Goal: Transaction & Acquisition: Purchase product/service

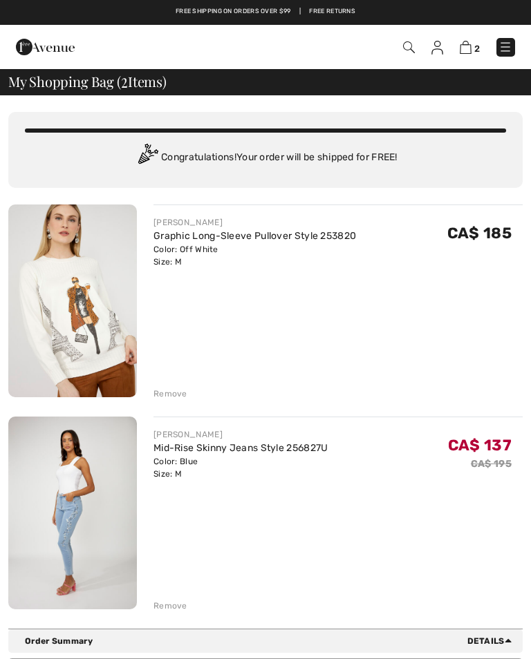
click at [81, 500] on img at bounding box center [72, 513] width 129 height 193
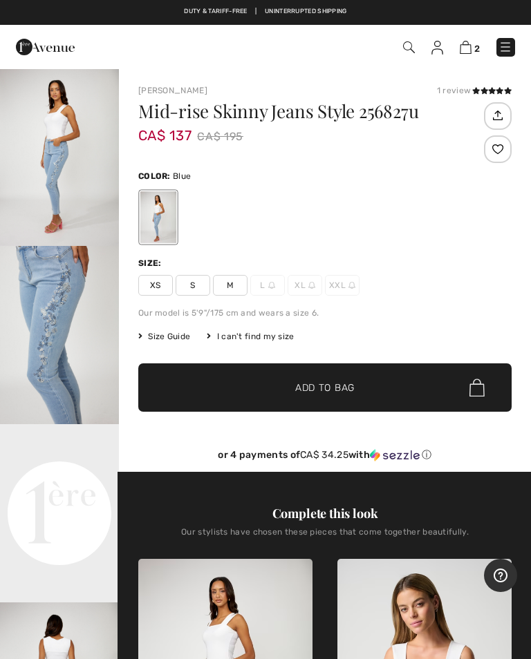
click at [178, 335] on span "Size Guide" at bounding box center [164, 336] width 52 height 12
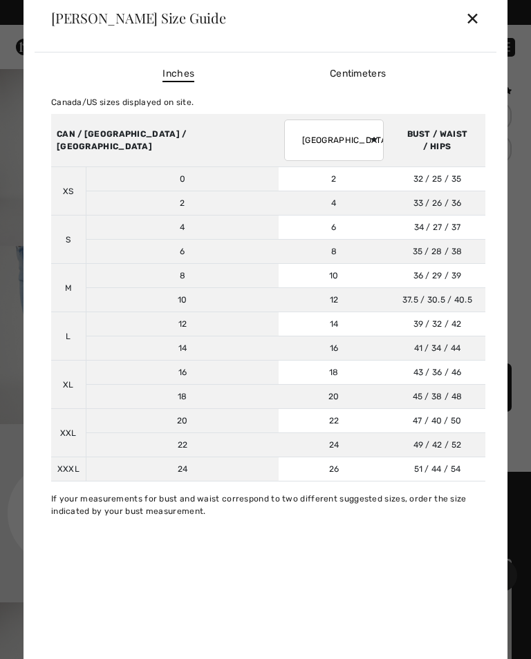
click at [478, 21] on div "✕" at bounding box center [472, 17] width 15 height 29
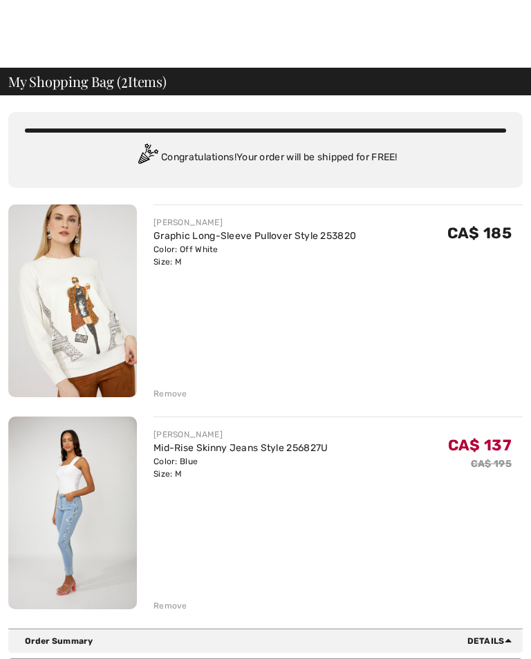
click at [290, 238] on link "Graphic Long-Sleeve Pullover Style 253820" at bounding box center [254, 236] width 203 height 12
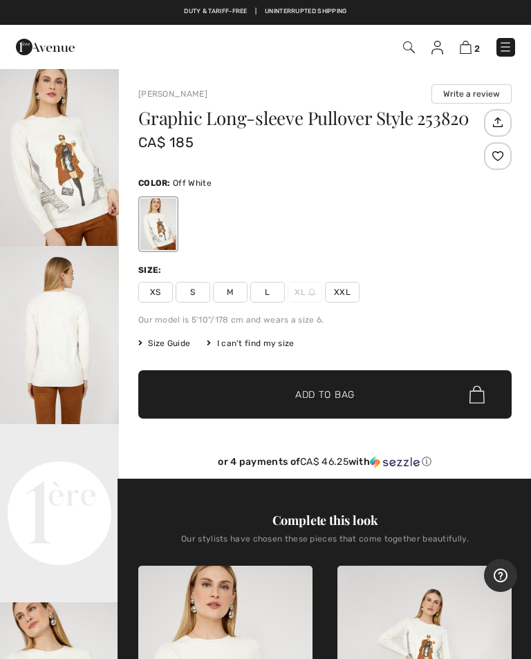
click at [466, 50] on img at bounding box center [466, 47] width 12 height 13
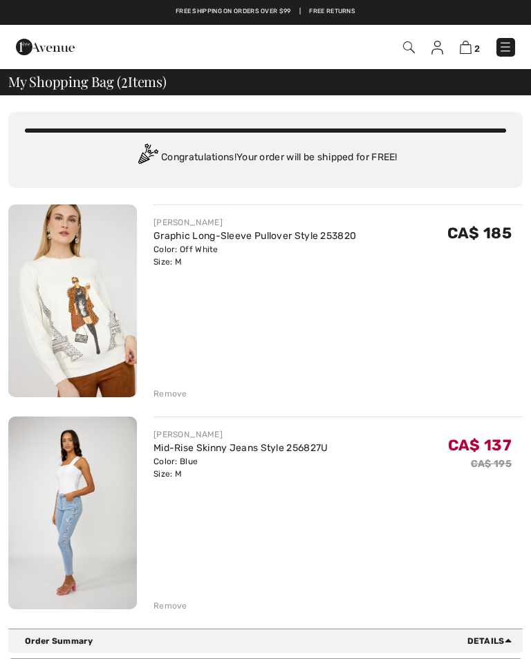
click at [173, 391] on div "Remove" at bounding box center [170, 394] width 34 height 12
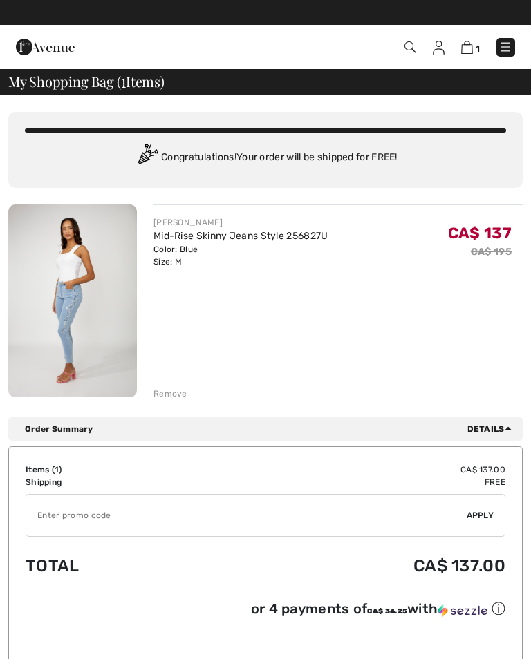
click at [501, 41] on img at bounding box center [505, 47] width 14 height 14
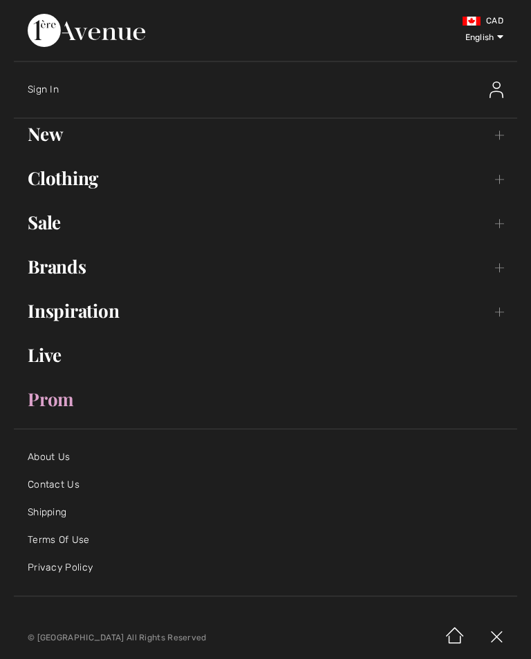
click at [59, 406] on link "Prom" at bounding box center [265, 399] width 503 height 30
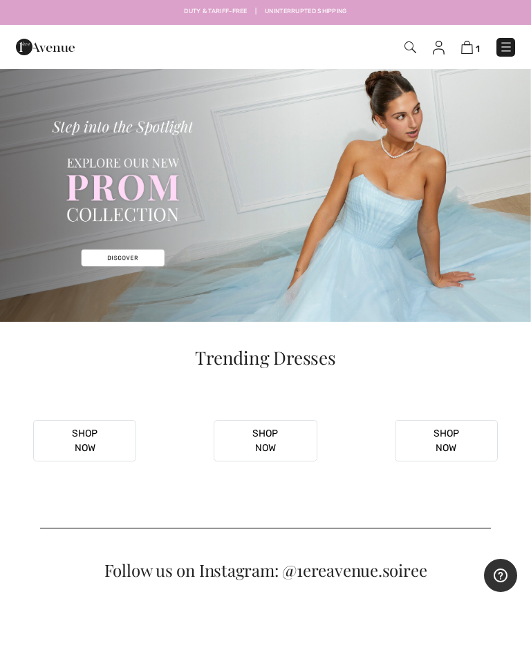
click at [503, 46] on img at bounding box center [506, 47] width 14 height 14
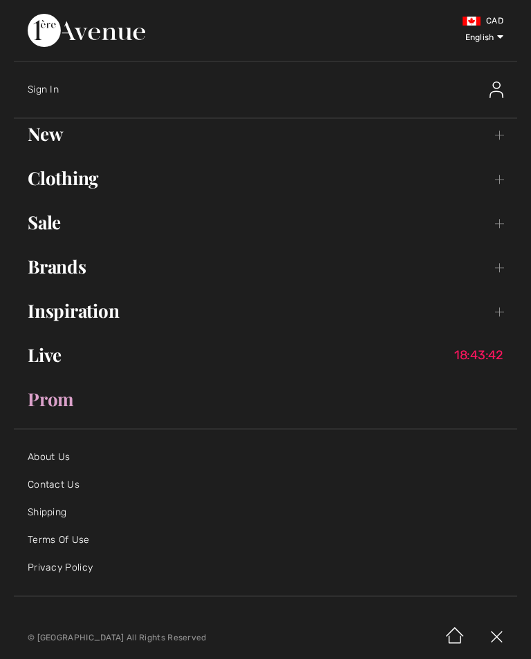
click at [59, 361] on link "Live 18:43:42" at bounding box center [265, 355] width 503 height 30
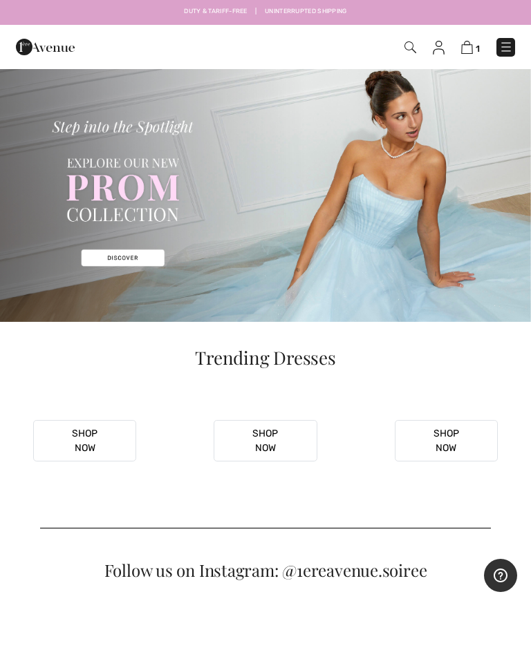
click at [502, 52] on img at bounding box center [506, 47] width 14 height 14
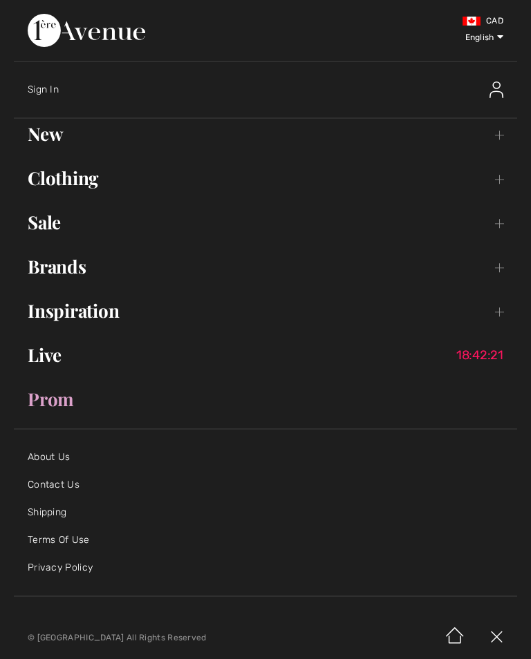
click at [53, 357] on link "Live 18:42:21" at bounding box center [265, 355] width 503 height 30
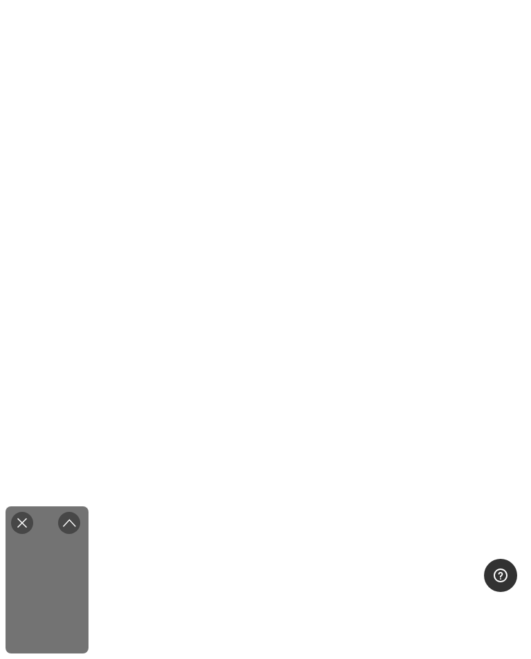
click at [28, 532] on icon "Close live curation" at bounding box center [22, 523] width 17 height 17
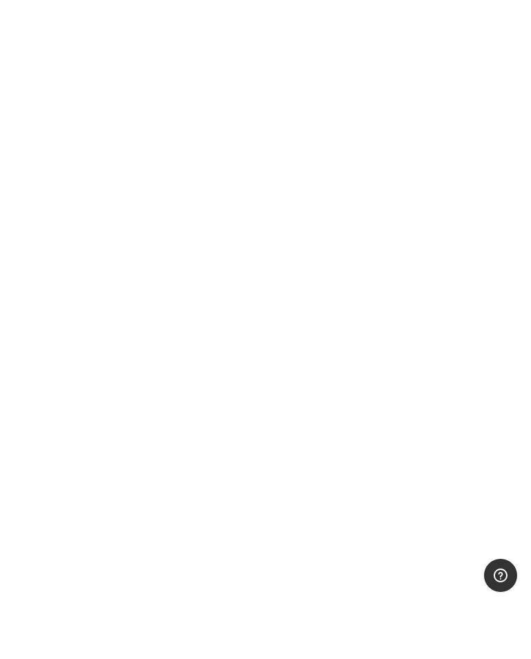
scroll to position [660, 0]
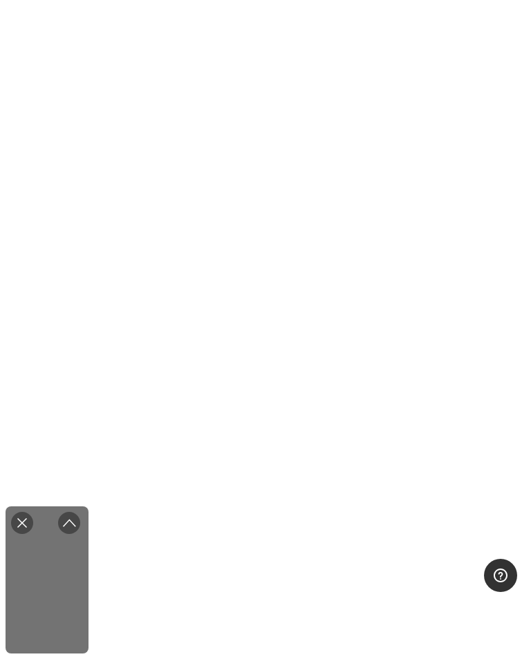
click at [27, 532] on icon "Close live curation" at bounding box center [22, 523] width 17 height 17
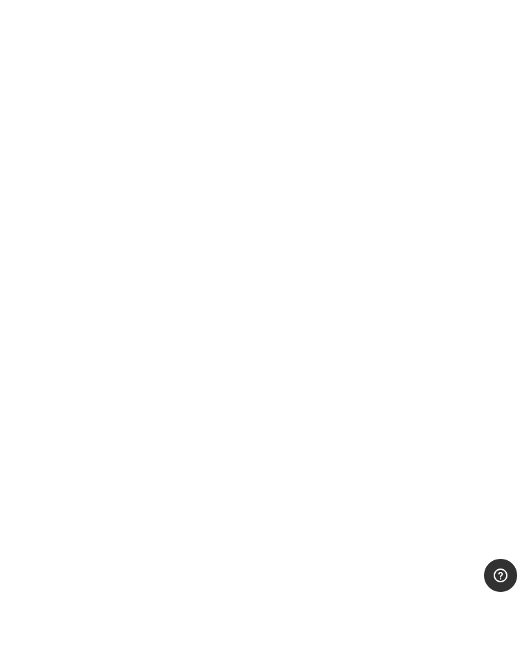
scroll to position [884, 0]
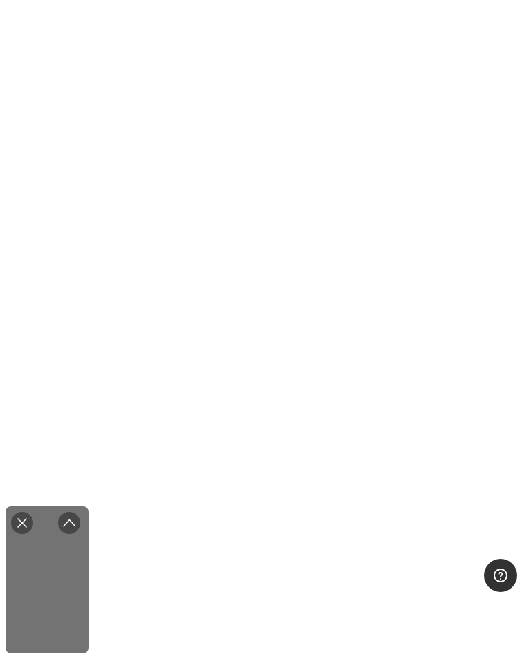
click at [30, 540] on div "Close live curation" at bounding box center [22, 523] width 33 height 33
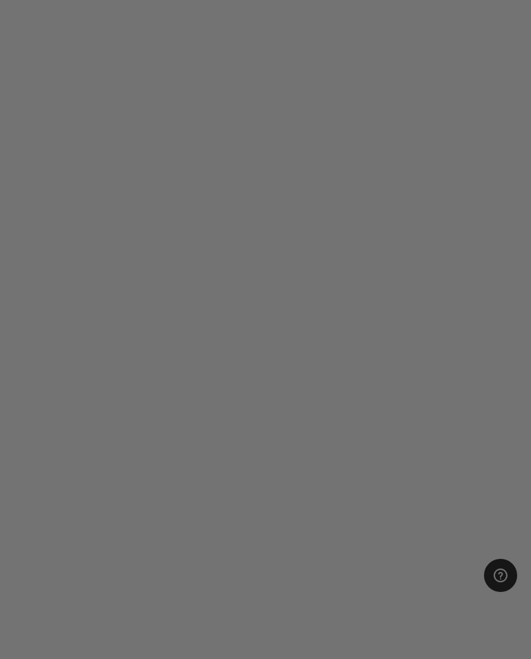
scroll to position [21, 0]
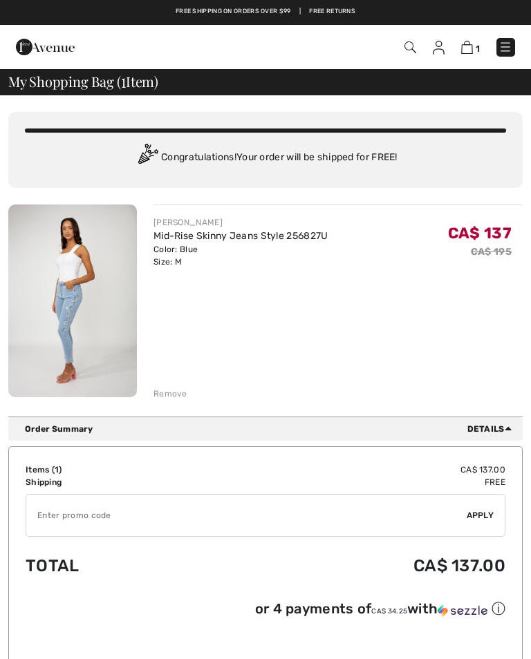
click at [491, 432] on span "Details" at bounding box center [492, 429] width 50 height 12
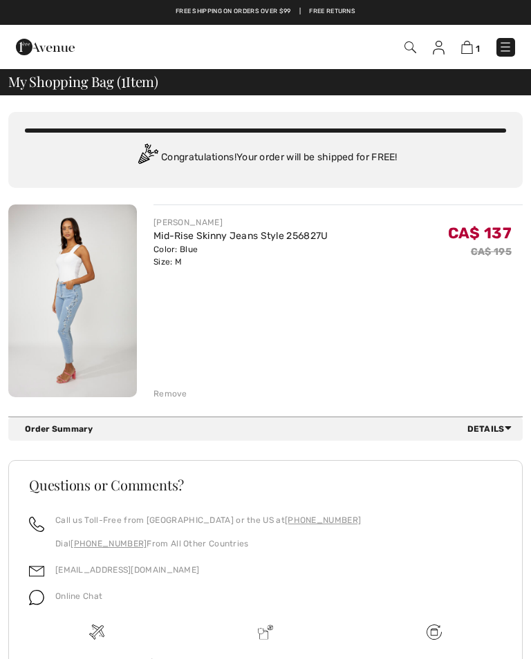
click at [485, 431] on span "Details" at bounding box center [492, 429] width 50 height 12
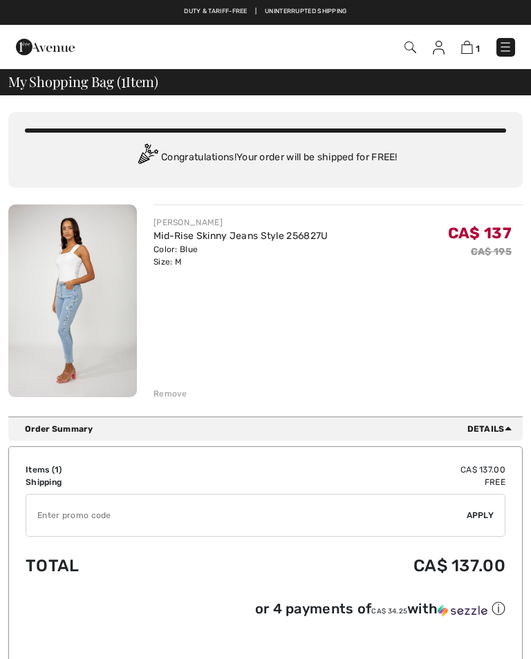
click at [80, 301] on img at bounding box center [72, 301] width 129 height 193
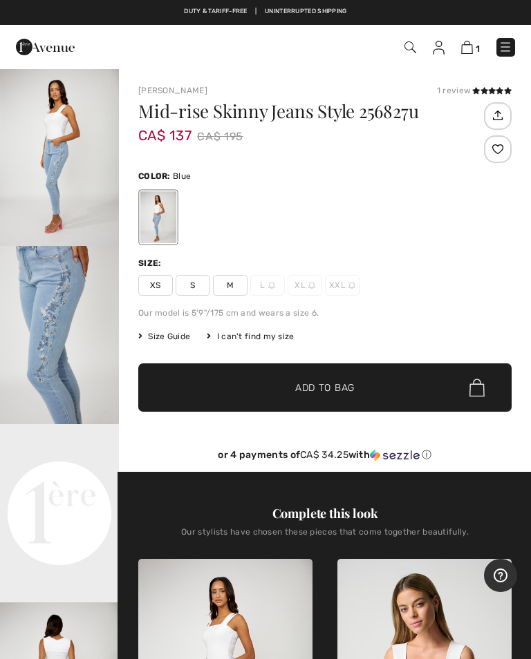
click at [185, 339] on span "Size Guide" at bounding box center [164, 336] width 52 height 12
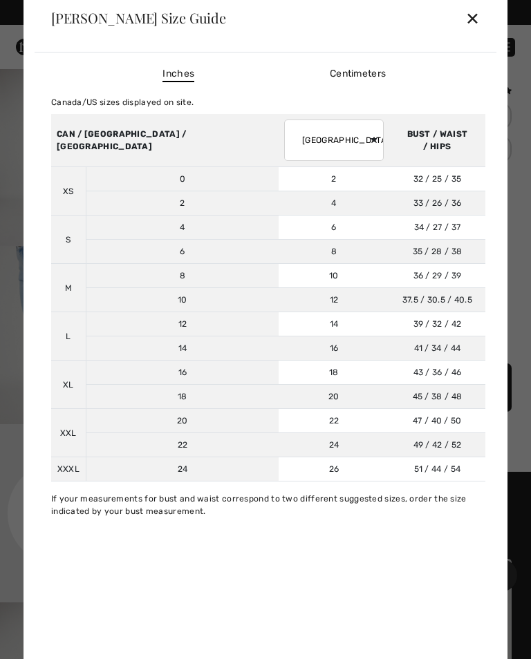
click at [475, 19] on div "✕" at bounding box center [472, 17] width 15 height 29
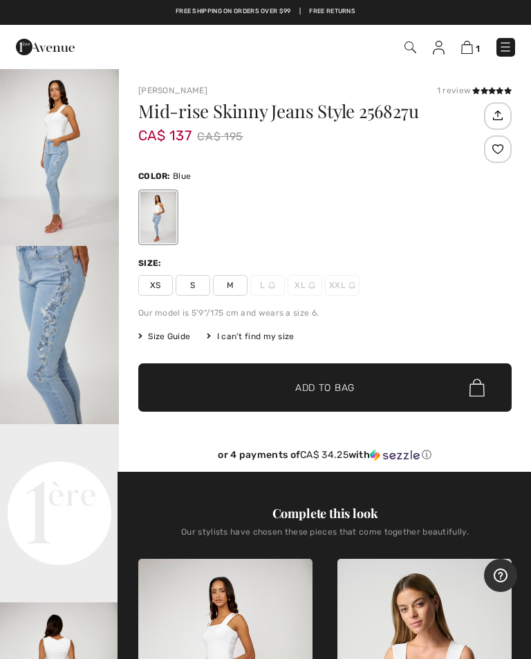
click at [505, 50] on img at bounding box center [505, 47] width 14 height 14
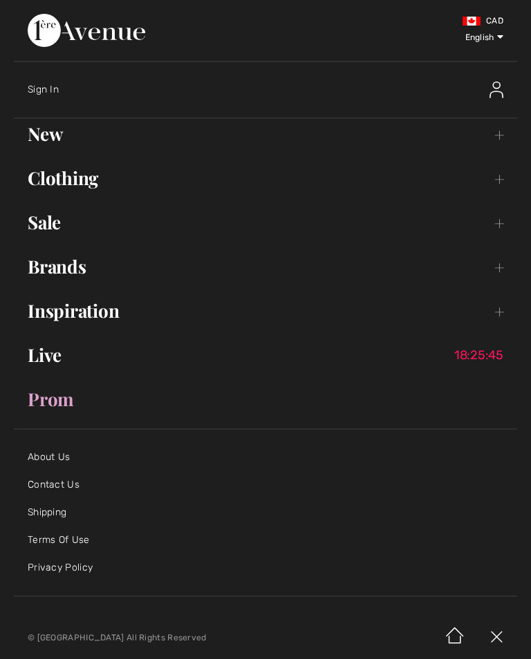
click at [110, 314] on link "Inspiration Toggle submenu" at bounding box center [265, 311] width 503 height 30
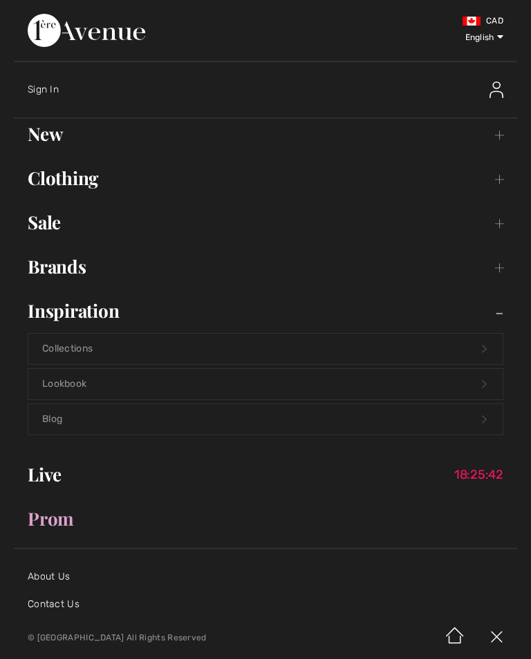
click at [99, 352] on link "Collections Open submenu" at bounding box center [265, 349] width 474 height 30
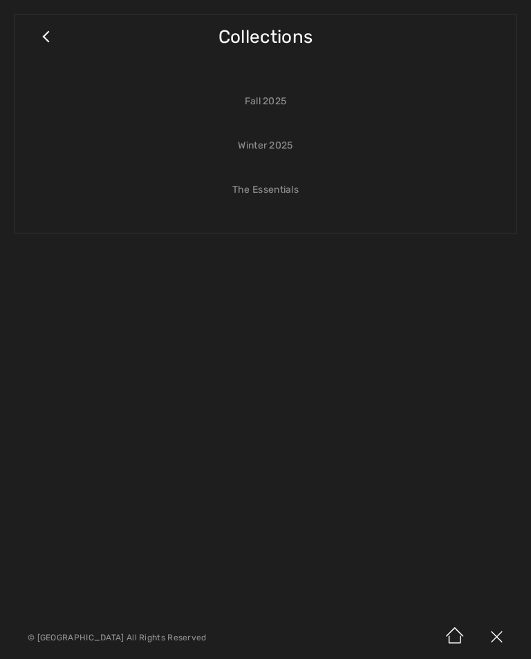
click at [279, 106] on link "Fall 2025" at bounding box center [265, 101] width 474 height 30
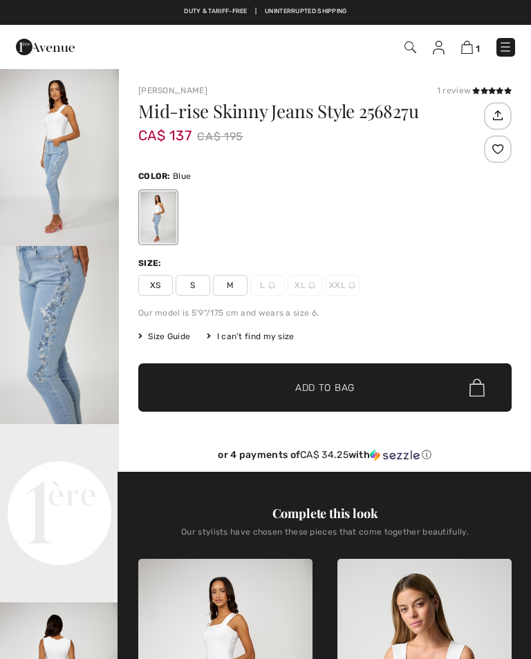
checkbox input "true"
click at [506, 52] on img at bounding box center [505, 47] width 14 height 14
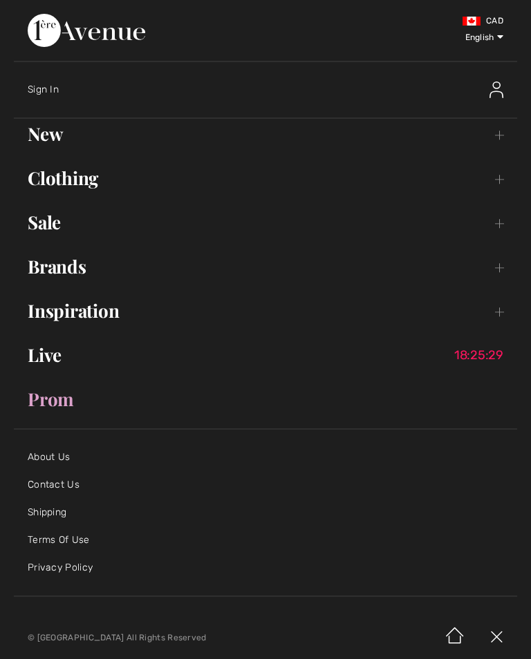
click at [55, 232] on link "Sale Toggle submenu" at bounding box center [265, 222] width 503 height 30
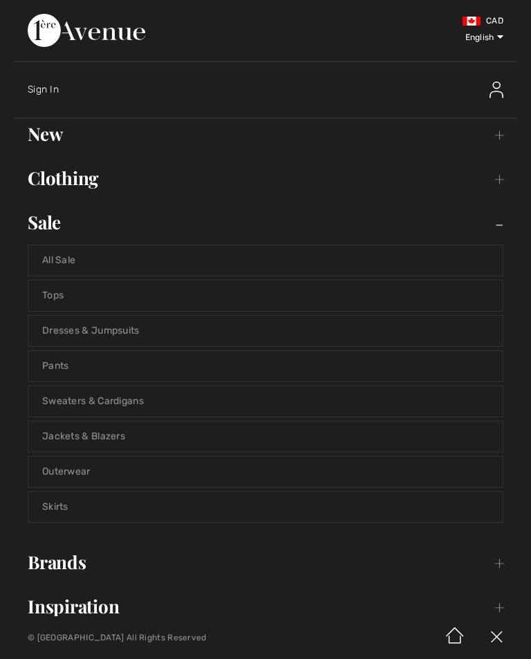
click at [349, 270] on link "All Sale" at bounding box center [265, 260] width 474 height 30
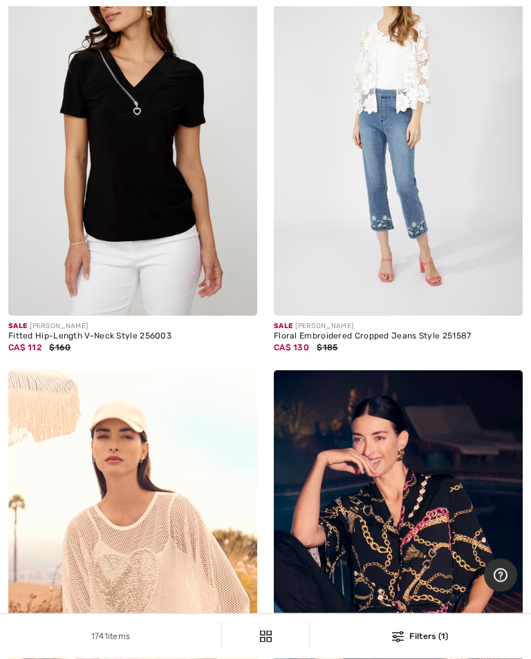
scroll to position [3794, 0]
click at [170, 210] on img at bounding box center [132, 129] width 249 height 373
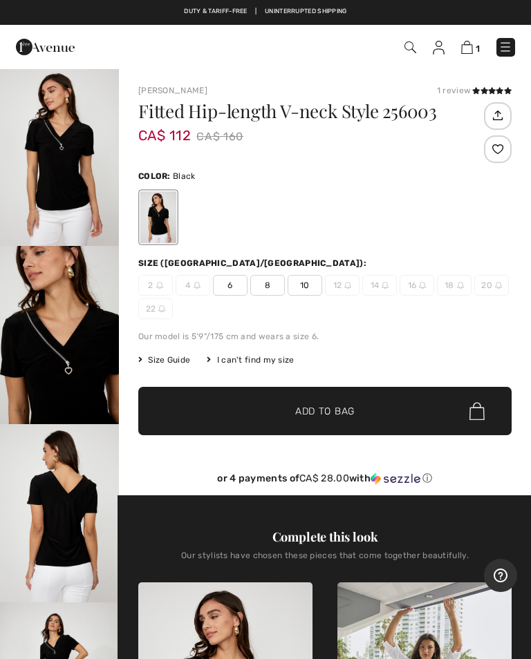
checkbox input "true"
click at [173, 359] on span "Size Guide" at bounding box center [164, 360] width 52 height 12
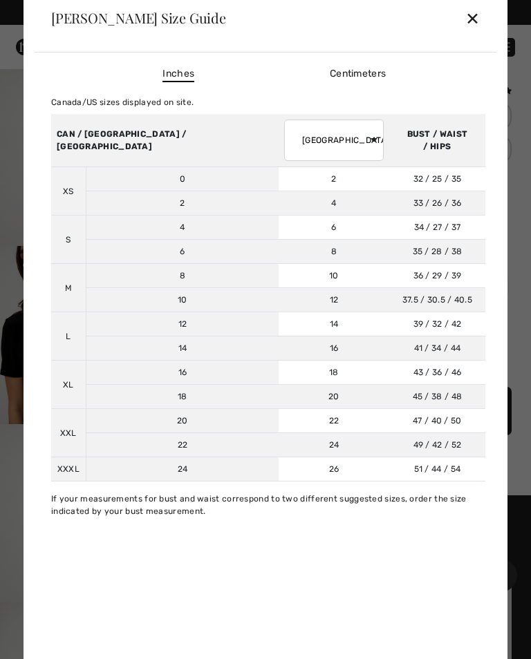
click at [476, 23] on div "✕" at bounding box center [472, 17] width 15 height 29
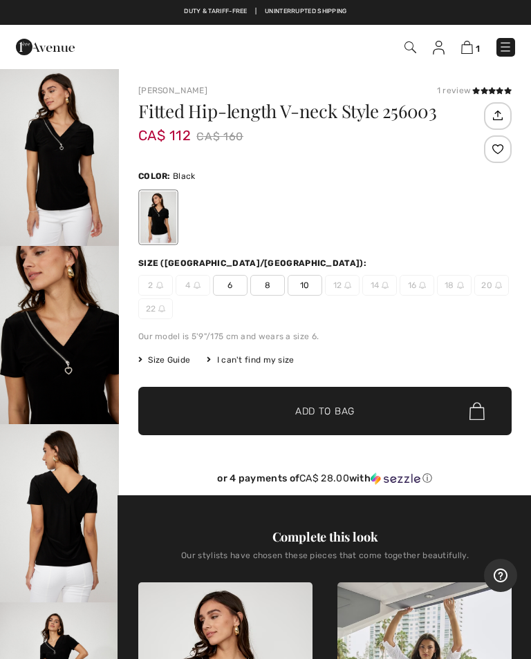
click at [180, 359] on span "Size Guide" at bounding box center [164, 360] width 52 height 12
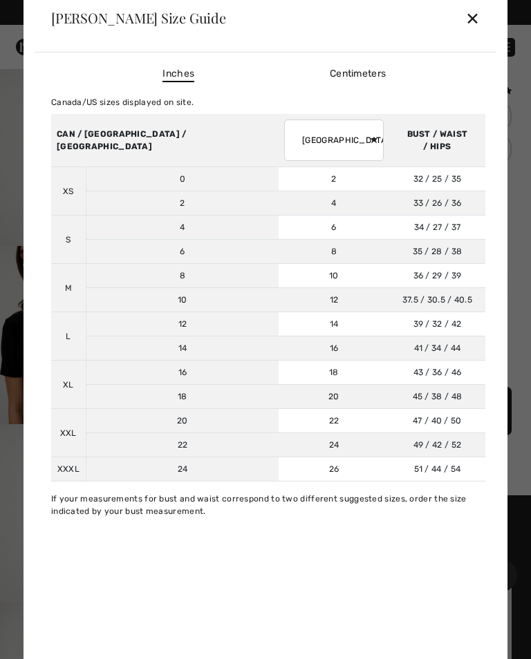
click at [479, 21] on div "✕" at bounding box center [472, 17] width 15 height 29
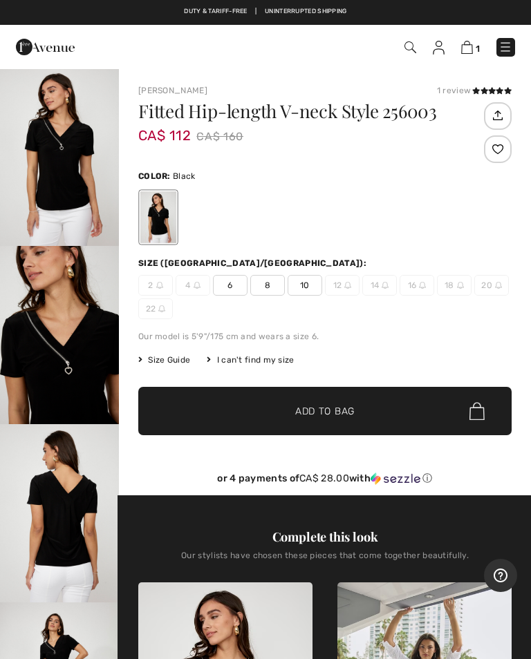
click at [313, 290] on span "10" at bounding box center [305, 285] width 35 height 21
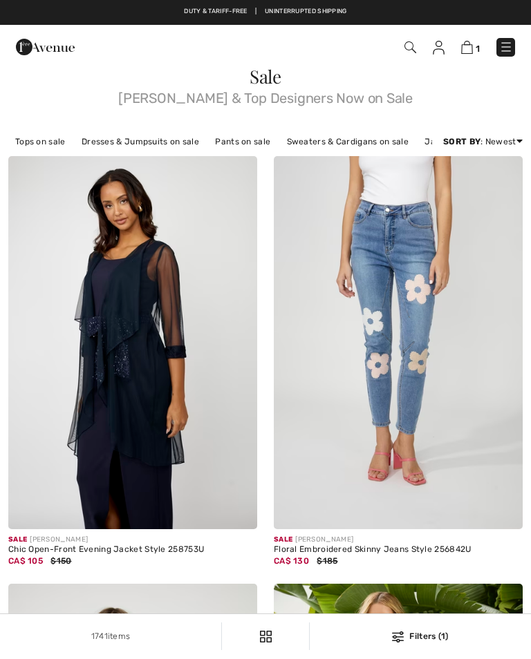
checkbox input "true"
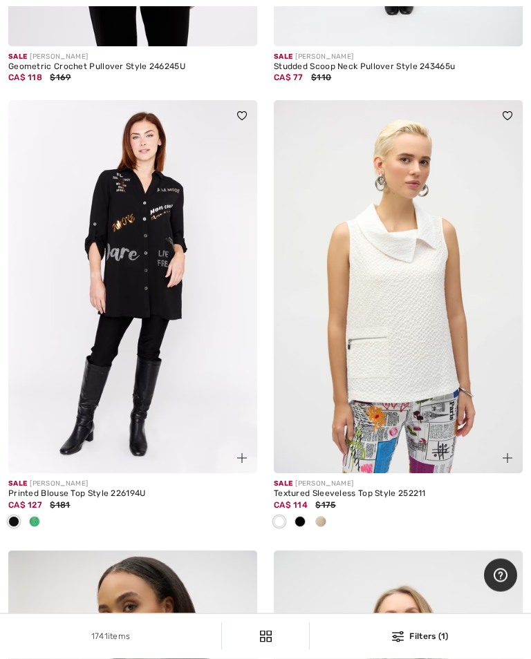
scroll to position [6833, 0]
click at [158, 328] on img at bounding box center [132, 286] width 249 height 373
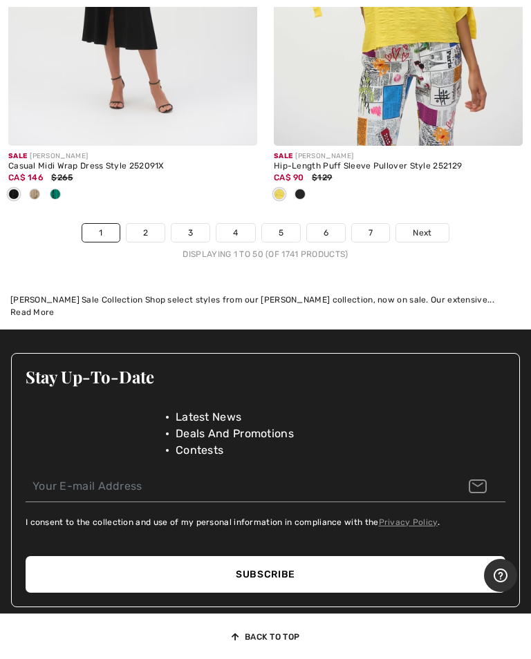
scroll to position [11462, 0]
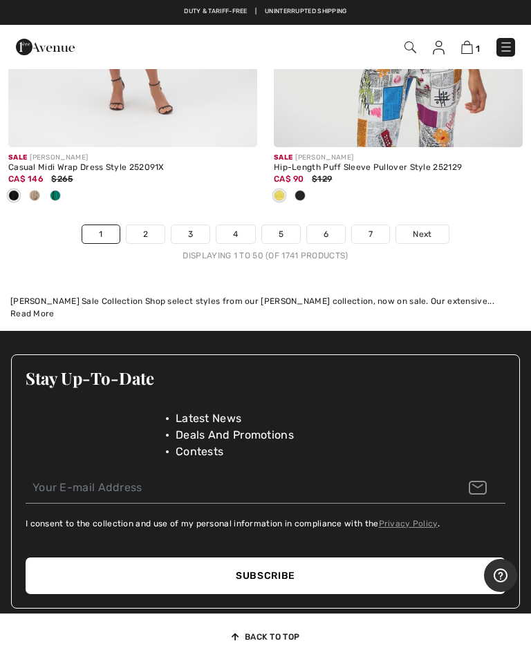
click at [422, 228] on span "Next" at bounding box center [422, 234] width 19 height 12
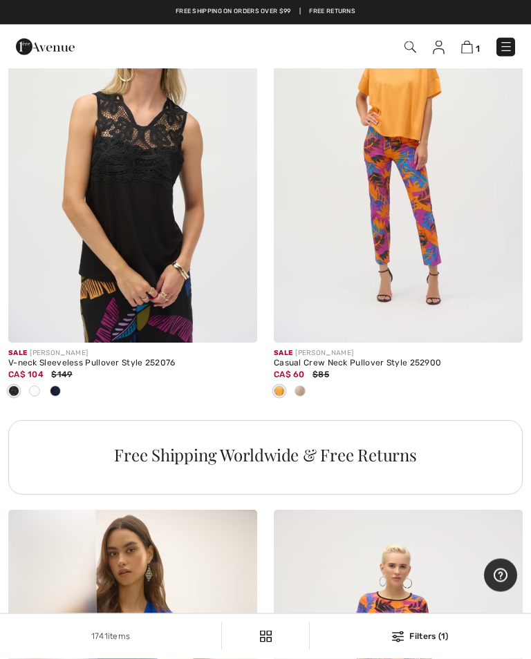
scroll to position [2422, 0]
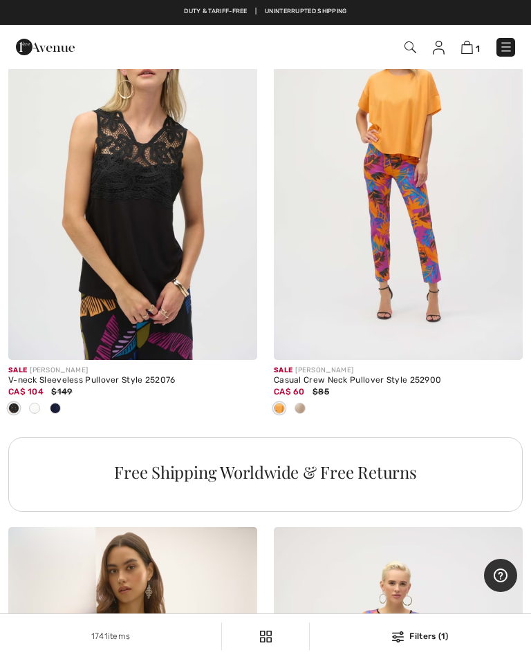
click at [149, 276] on img at bounding box center [132, 173] width 249 height 373
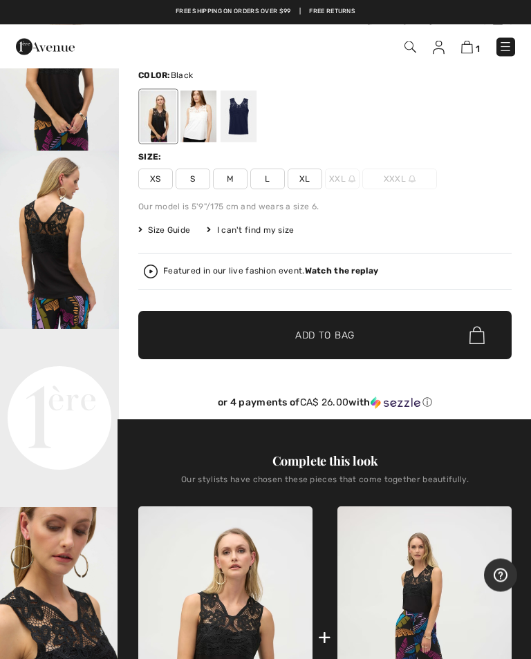
scroll to position [95, 0]
click at [180, 229] on span "Size Guide" at bounding box center [164, 230] width 52 height 12
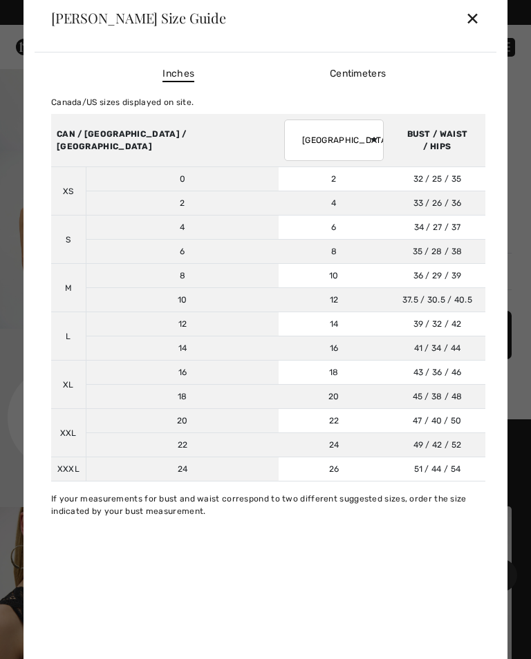
click at [475, 32] on div "✕" at bounding box center [472, 17] width 15 height 29
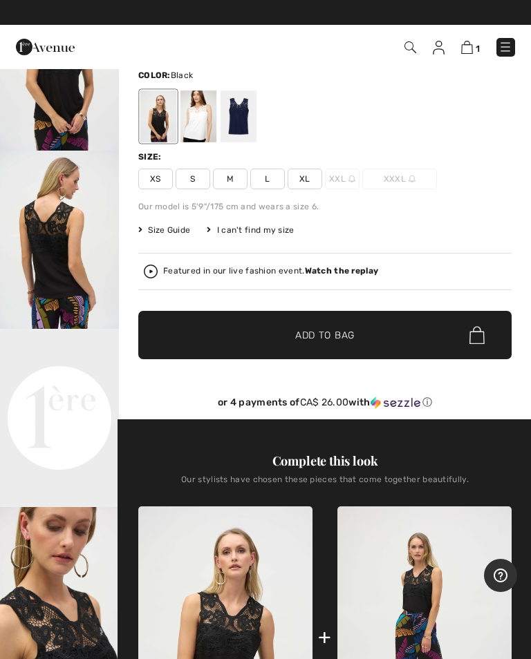
click at [241, 115] on div at bounding box center [238, 117] width 36 height 52
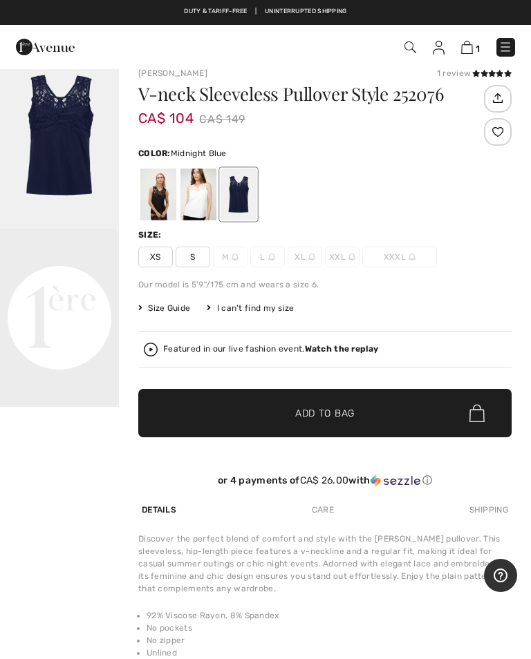
scroll to position [0, 0]
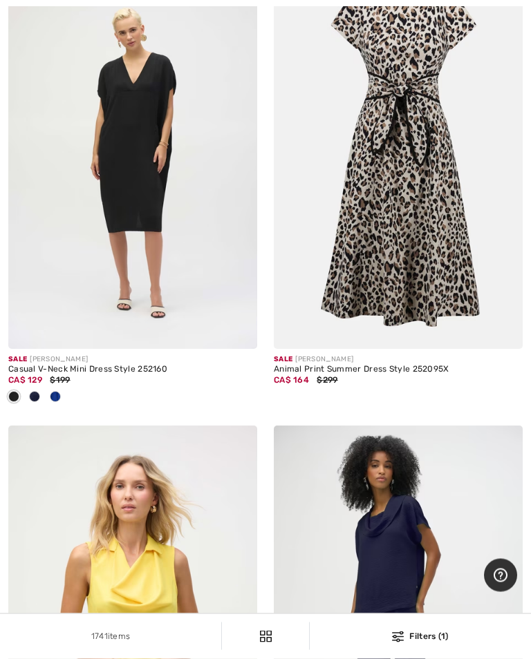
scroll to position [4777, 0]
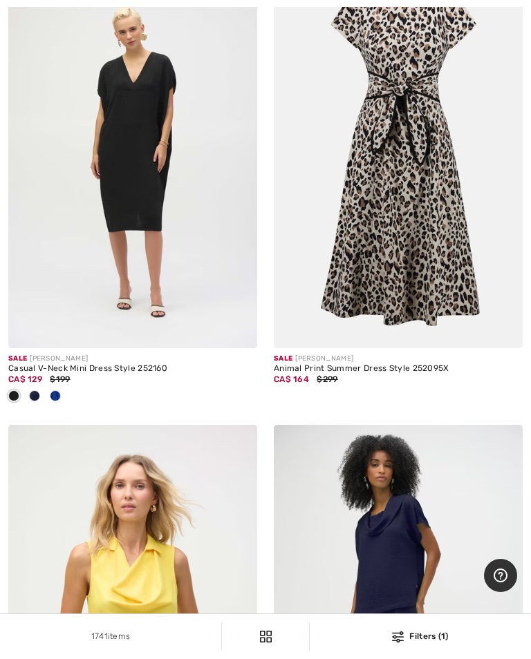
click at [147, 220] on img at bounding box center [132, 161] width 249 height 373
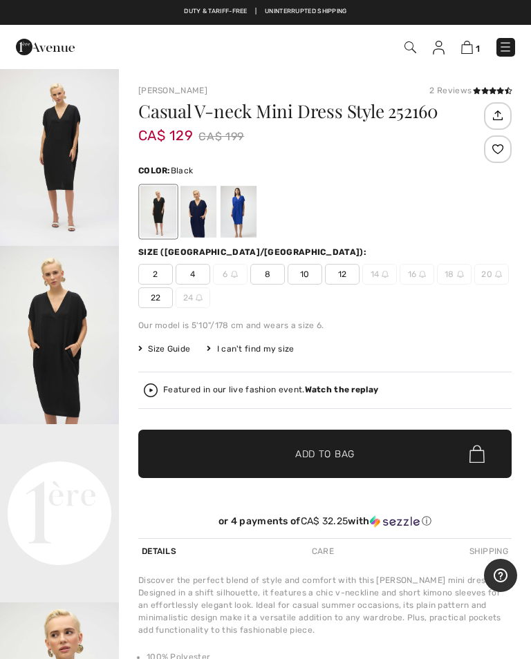
click at [179, 346] on span "Size Guide" at bounding box center [164, 349] width 52 height 12
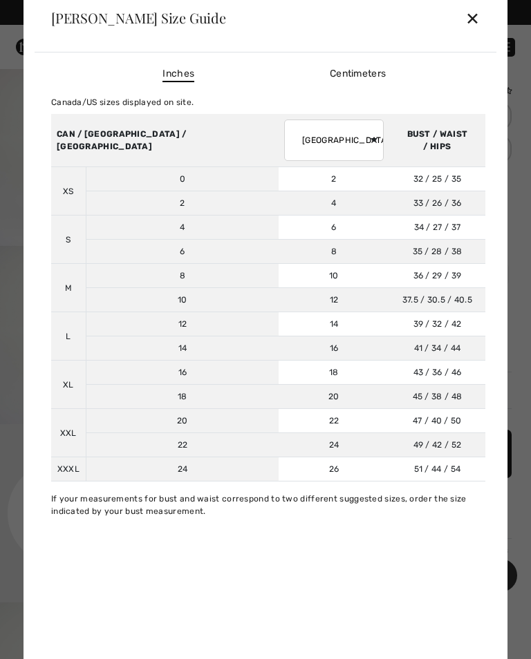
click at [472, 21] on div "✕" at bounding box center [472, 17] width 15 height 29
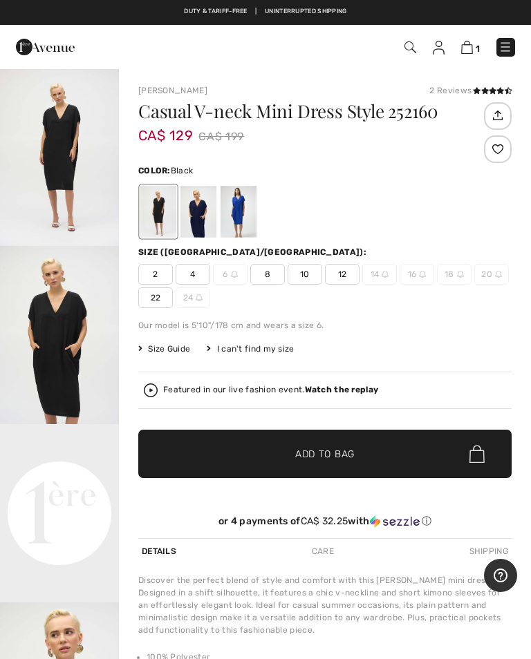
click at [305, 274] on span "10" at bounding box center [305, 274] width 35 height 21
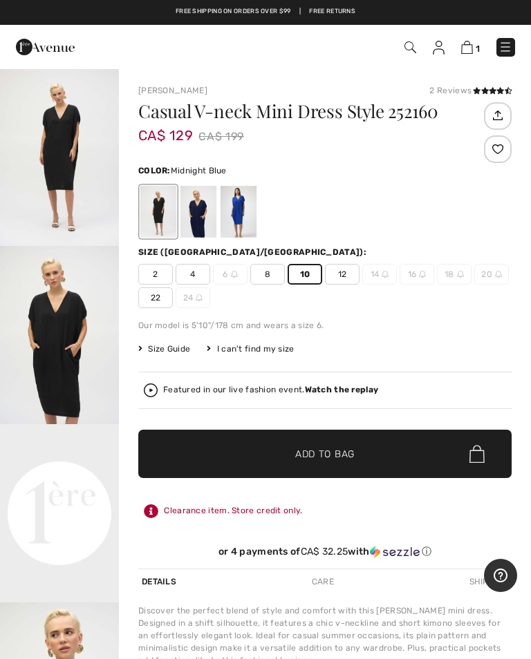
click at [209, 210] on div at bounding box center [198, 212] width 36 height 52
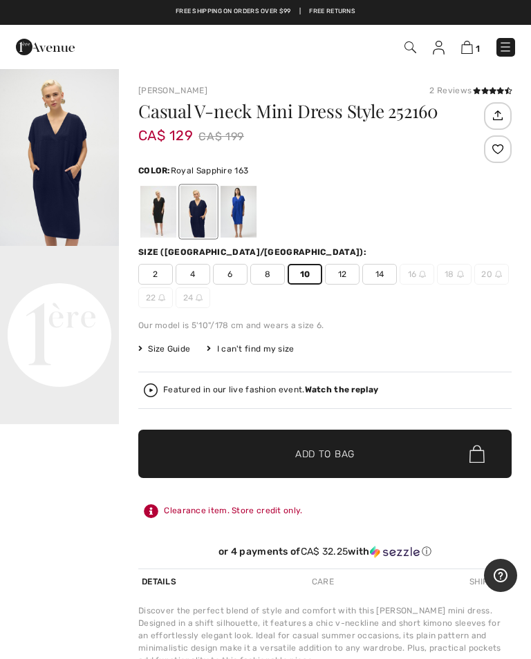
click at [249, 217] on div at bounding box center [238, 212] width 36 height 52
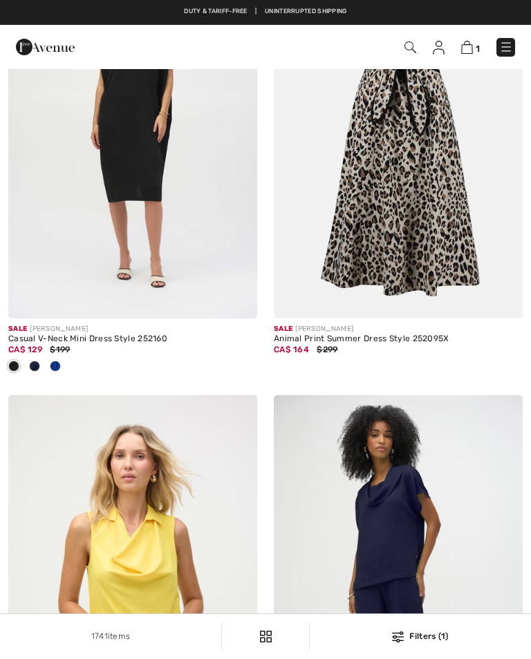
checkbox input "true"
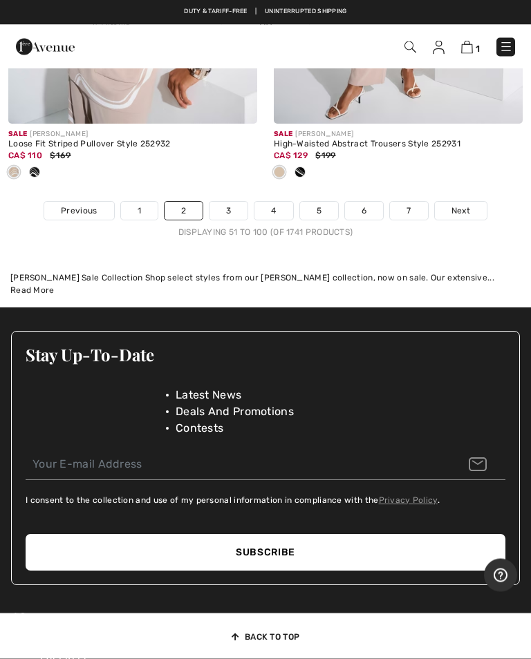
scroll to position [11715, 0]
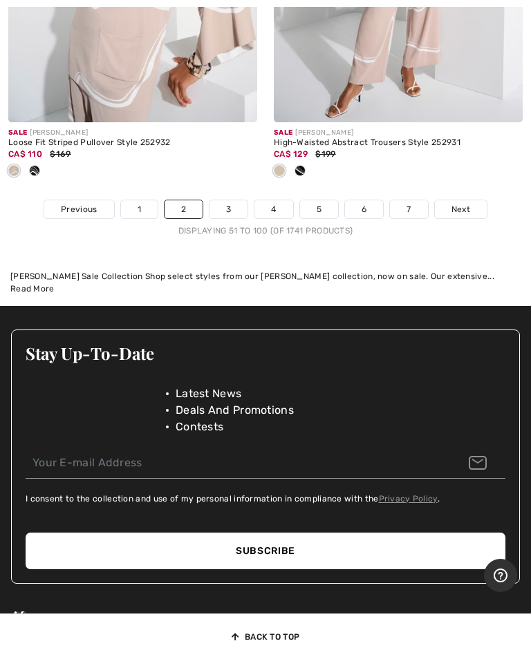
click at [471, 200] on link "Next" at bounding box center [461, 209] width 52 height 18
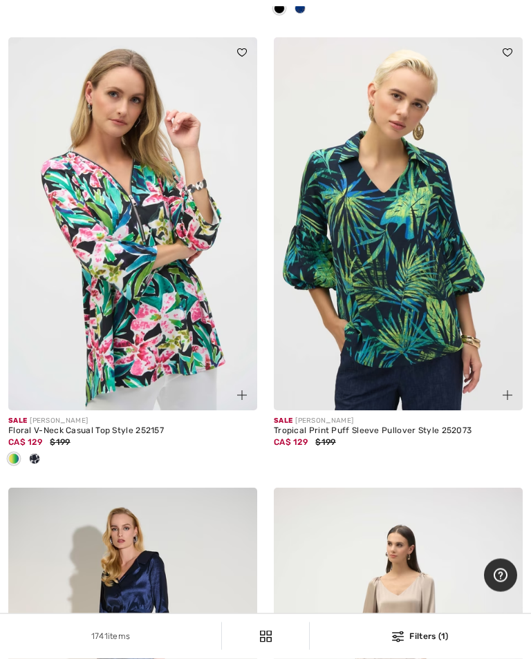
scroll to position [4197, 0]
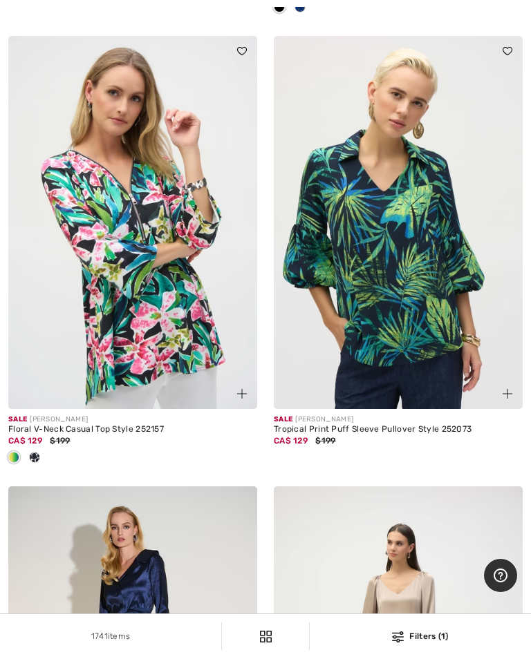
click at [417, 323] on img at bounding box center [398, 222] width 249 height 373
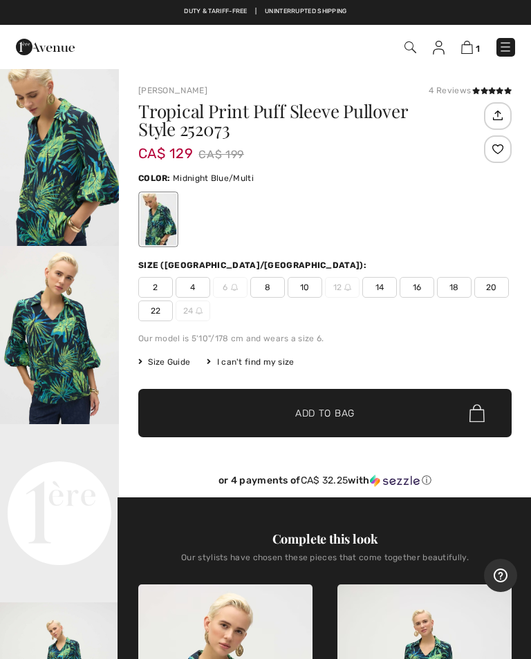
click at [73, 339] on img "2 / 5" at bounding box center [59, 335] width 119 height 178
click at [463, 89] on div "4 Reviews" at bounding box center [470, 90] width 83 height 12
click at [460, 84] on div "Joseph Ribkoff 4 Reviews 4 Reviews Tropical Print Puff Sleeve Pullover Style 25…" at bounding box center [325, 631] width 412 height 1127
click at [480, 93] on icon at bounding box center [484, 90] width 8 height 7
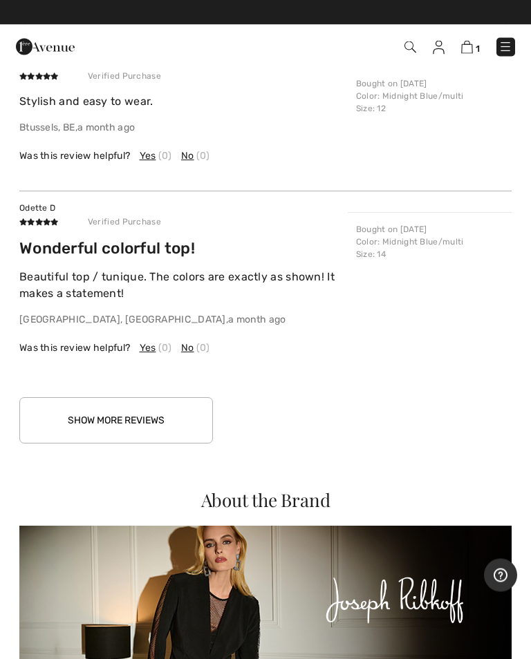
scroll to position [2023, 0]
click at [153, 424] on button "Show More Reviews" at bounding box center [116, 420] width 194 height 46
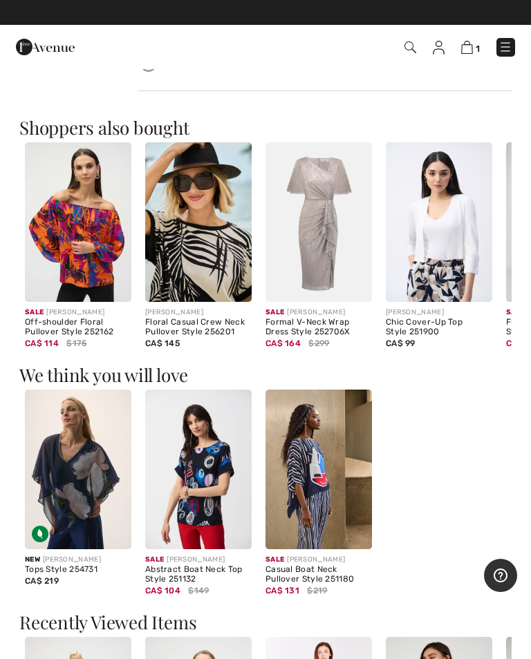
scroll to position [1073, 0]
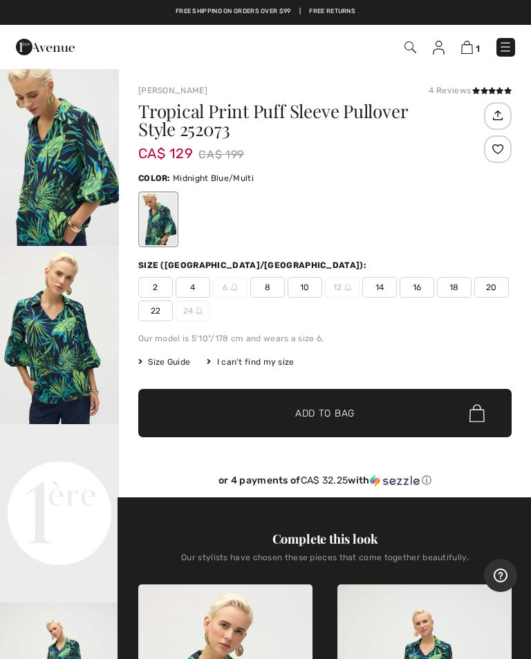
click at [315, 288] on span "10" at bounding box center [305, 287] width 35 height 21
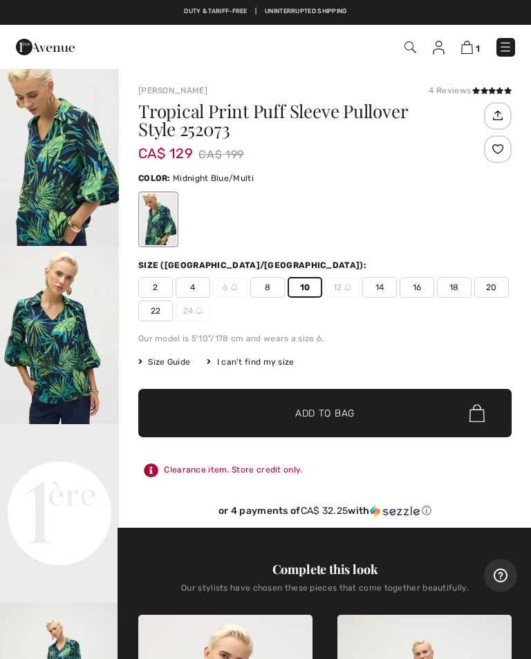
click at [333, 421] on span "✔ Added to Bag Add to Bag" at bounding box center [324, 413] width 373 height 48
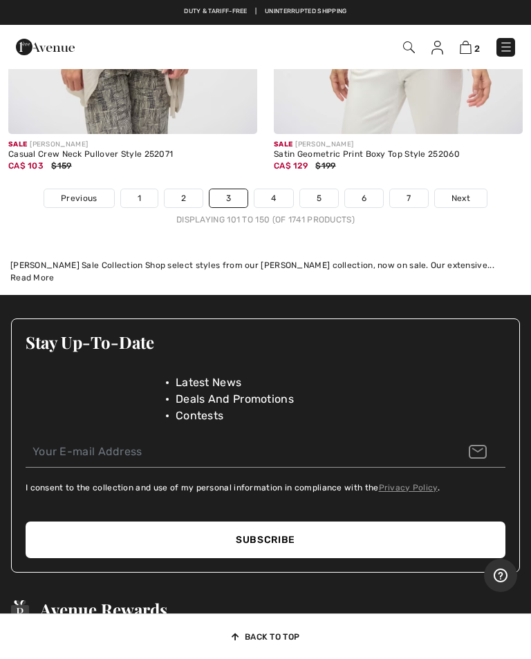
scroll to position [11462, 0]
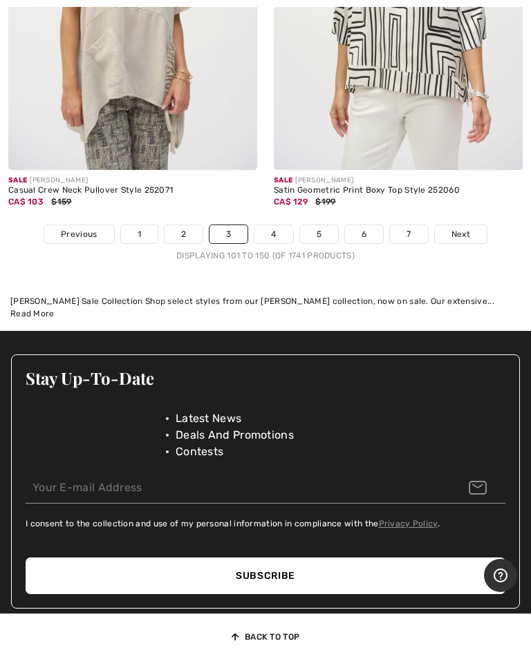
click at [467, 228] on span "Next" at bounding box center [460, 234] width 19 height 12
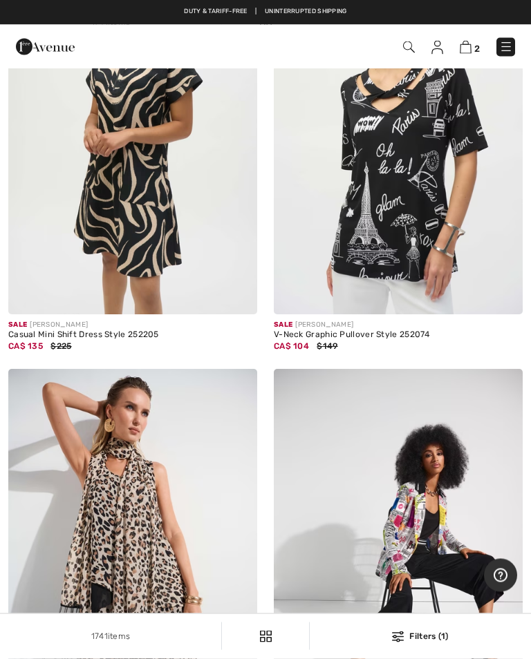
scroll to position [4200, 0]
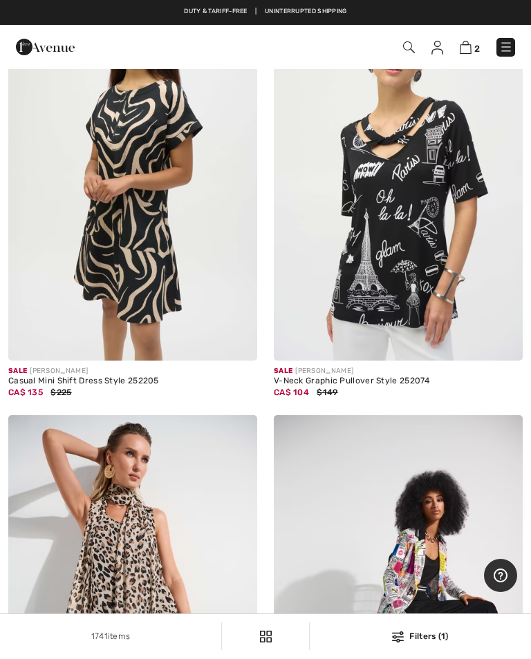
click at [399, 263] on img at bounding box center [398, 174] width 249 height 373
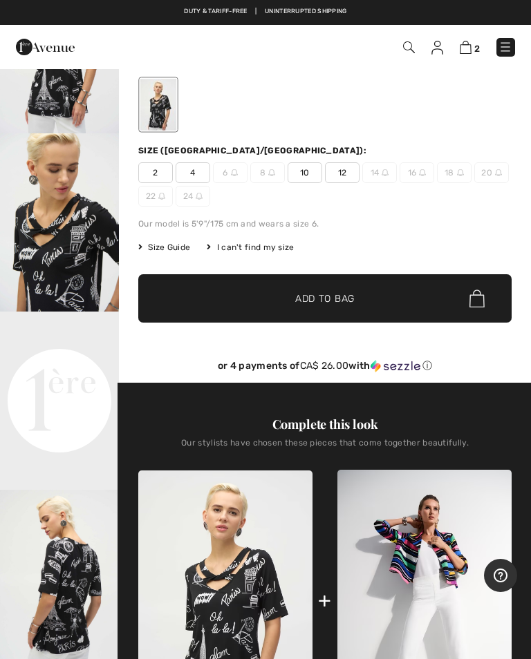
scroll to position [113, 0]
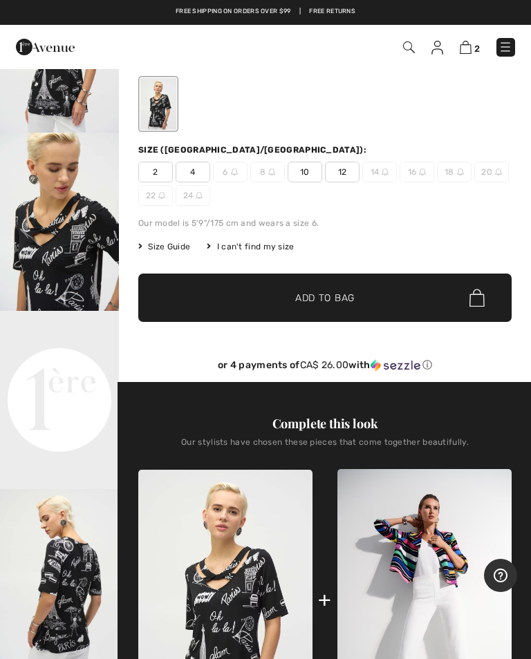
click at [307, 172] on span "10" at bounding box center [305, 172] width 35 height 21
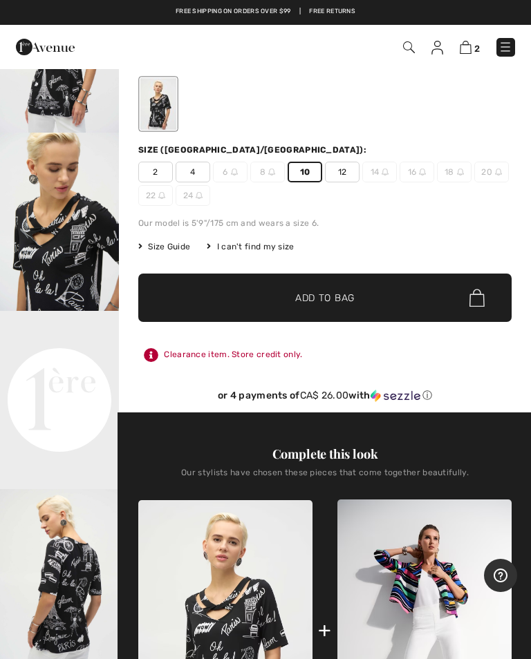
click at [344, 303] on span "Add to Bag" at bounding box center [324, 298] width 59 height 15
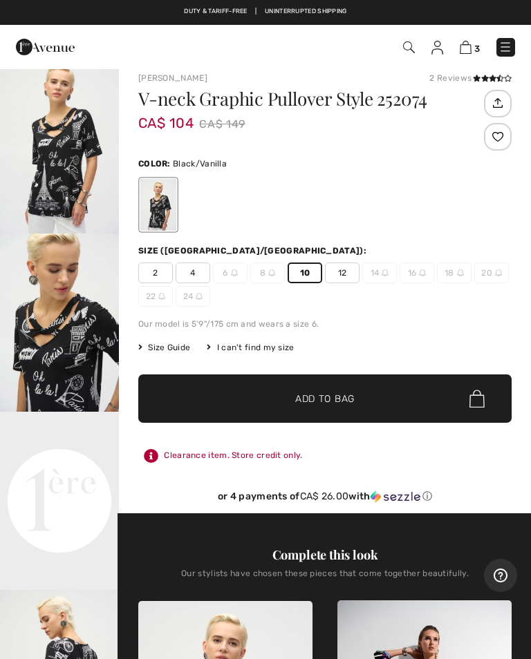
scroll to position [0, 0]
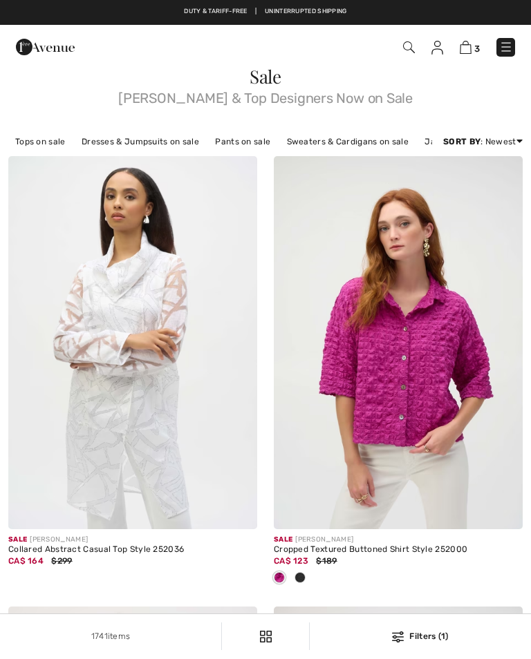
checkbox input "true"
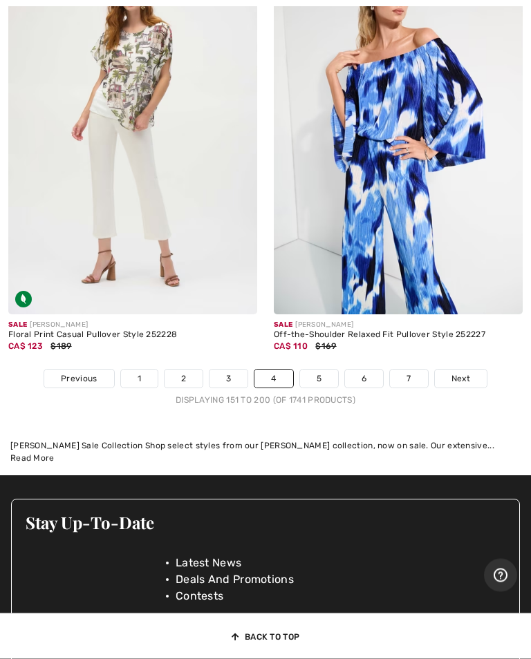
scroll to position [11226, 0]
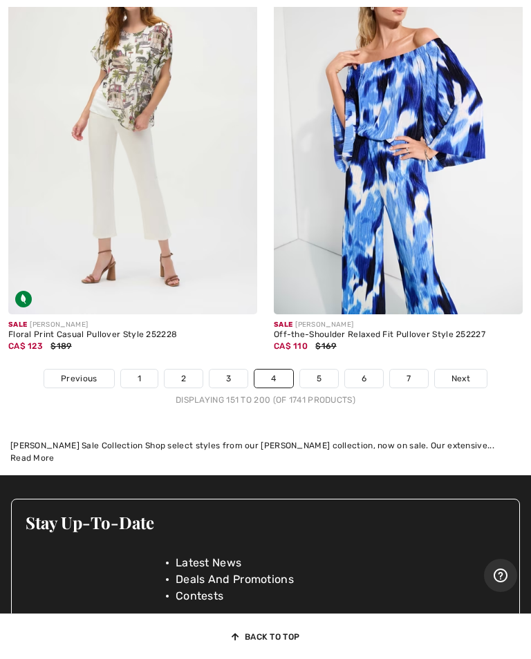
click at [473, 370] on link "Next" at bounding box center [461, 379] width 52 height 18
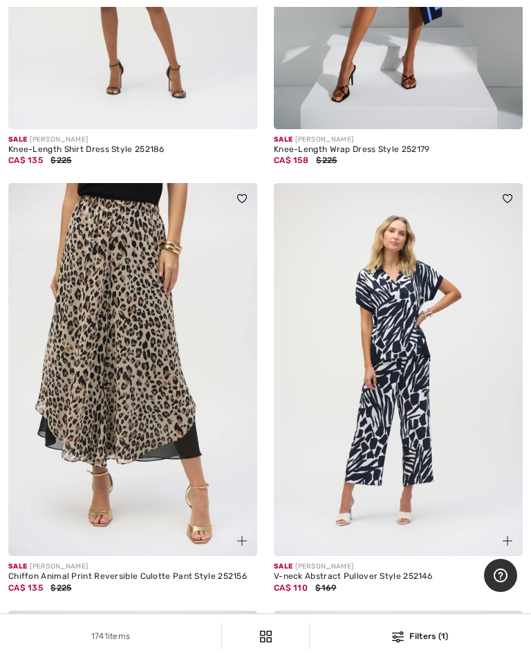
scroll to position [1290, 0]
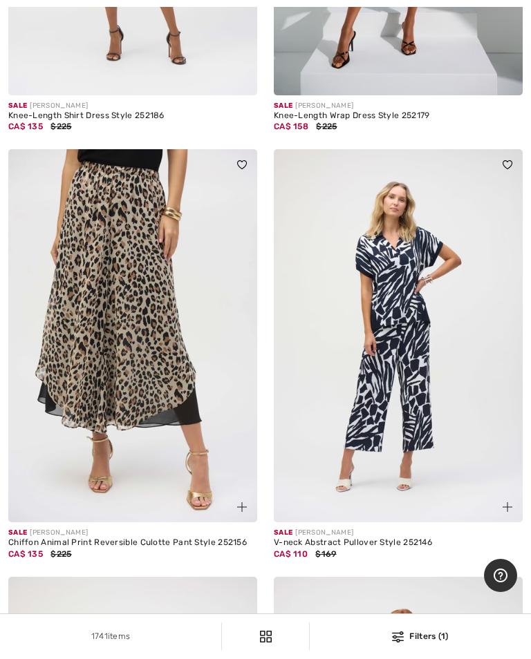
click at [169, 371] on img at bounding box center [132, 335] width 249 height 373
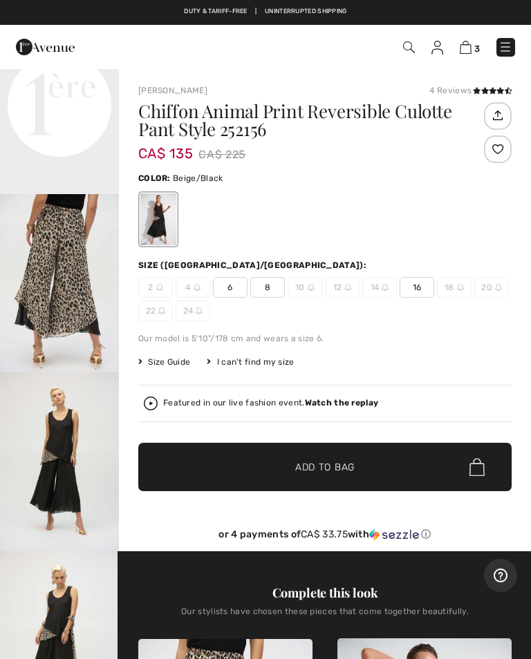
click at [176, 361] on span "Size Guide" at bounding box center [164, 362] width 52 height 12
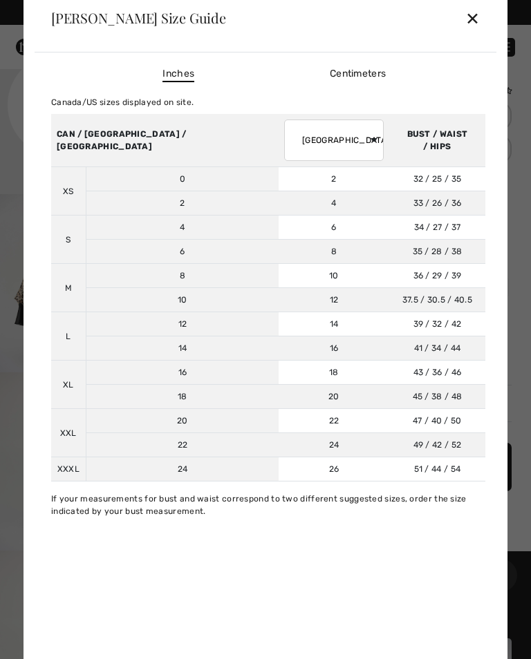
click at [474, 15] on div "✕" at bounding box center [472, 17] width 15 height 29
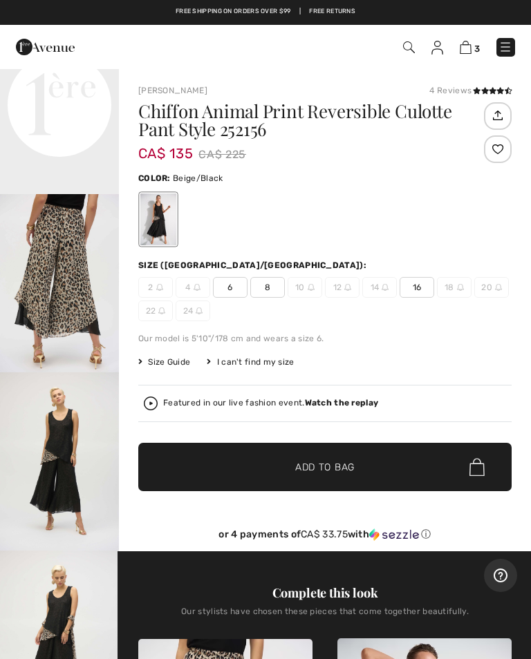
click at [274, 290] on span "8" at bounding box center [267, 287] width 35 height 21
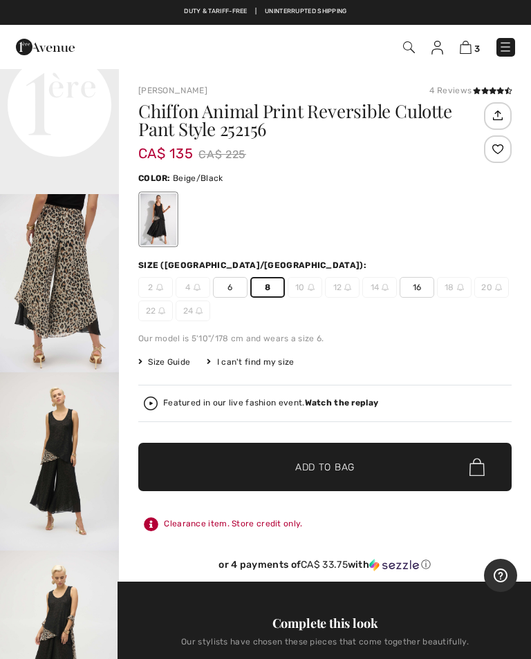
click at [170, 364] on span "Size Guide" at bounding box center [164, 362] width 52 height 12
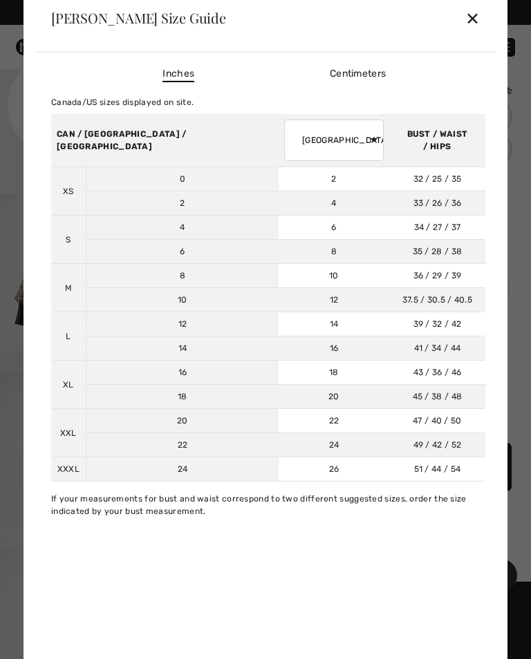
click at [477, 16] on div "✕" at bounding box center [472, 17] width 15 height 29
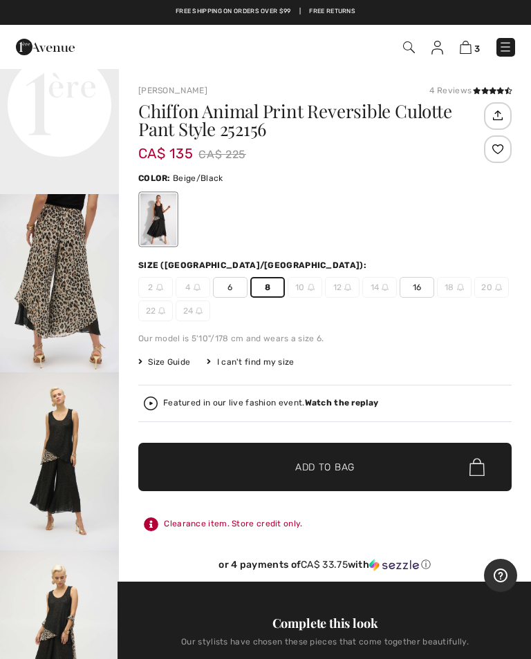
click at [326, 465] on span "Add to Bag" at bounding box center [324, 467] width 59 height 15
